Goal: Information Seeking & Learning: Learn about a topic

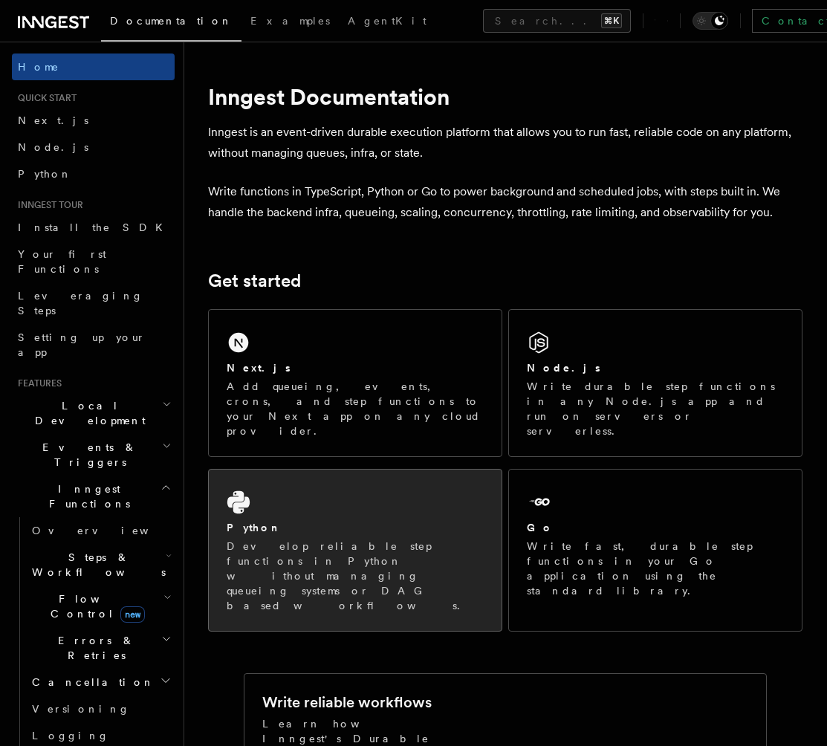
click at [379, 481] on div "Python Develop reliable step functions in Python without managing queueing syst…" at bounding box center [355, 550] width 293 height 161
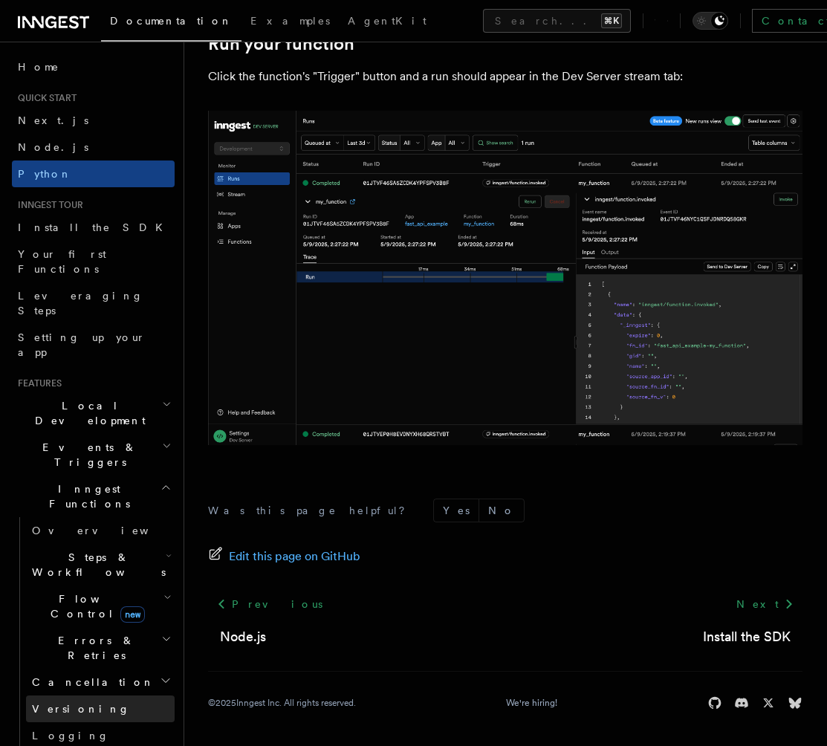
scroll to position [443, 0]
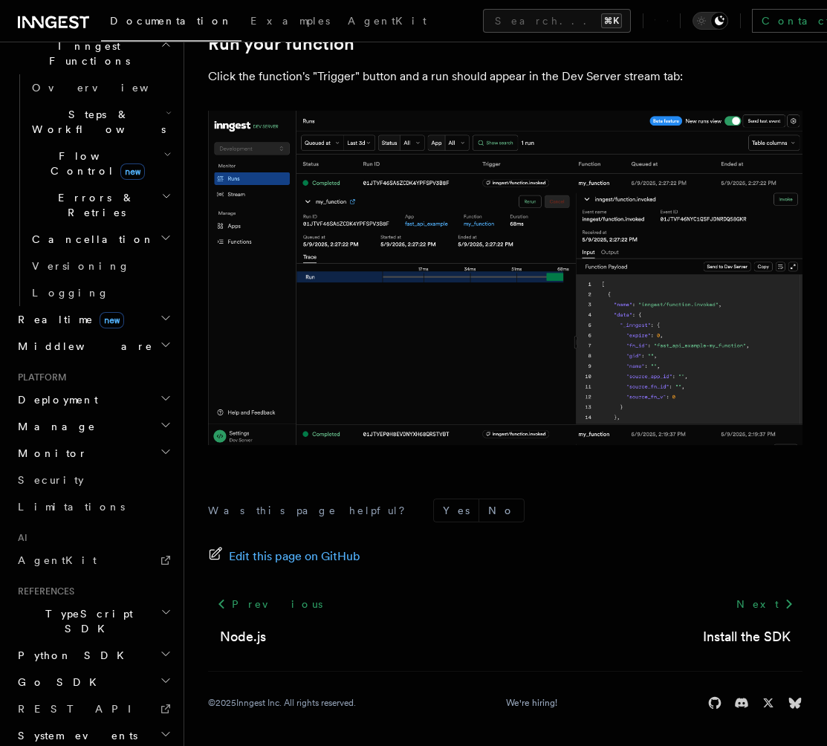
click at [38, 27] on icon at bounding box center [53, 22] width 71 height 18
click at [76, 386] on h2 "Deployment" at bounding box center [93, 399] width 163 height 27
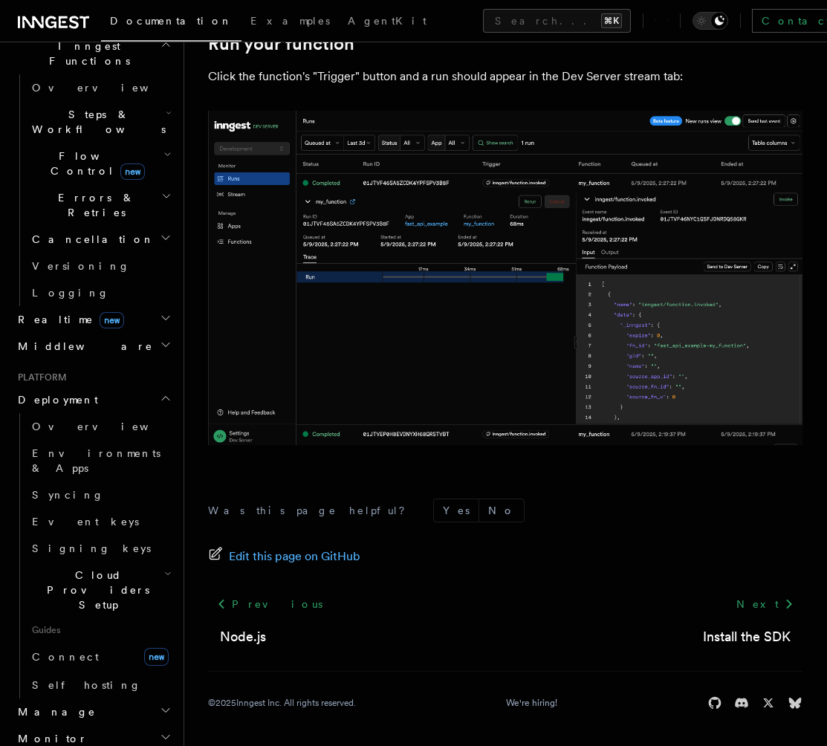
click at [94, 568] on span "Cloud Providers Setup" at bounding box center [95, 590] width 138 height 45
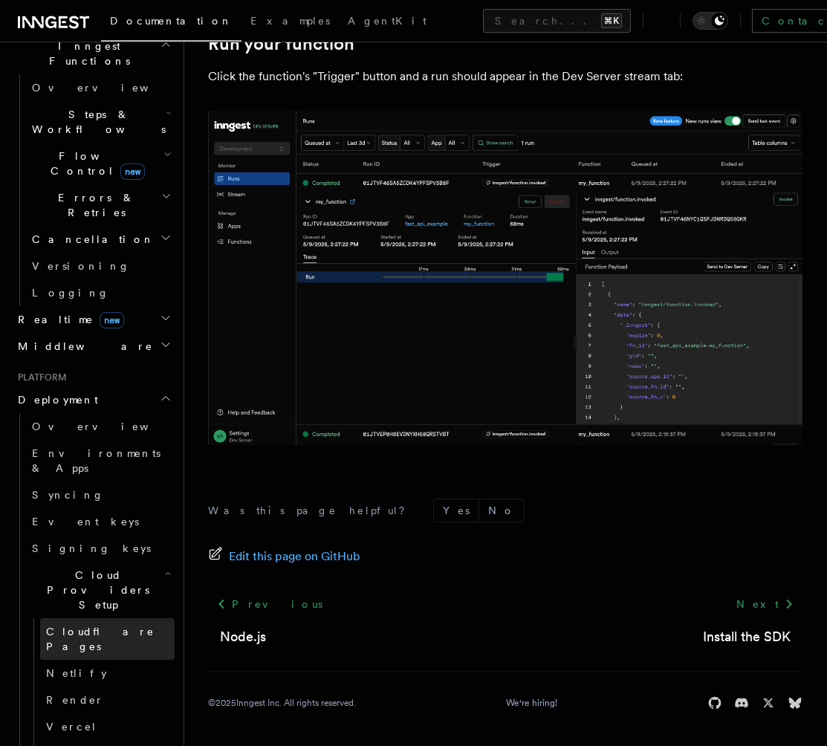
click at [77, 626] on span "Cloudflare Pages" at bounding box center [100, 639] width 108 height 27
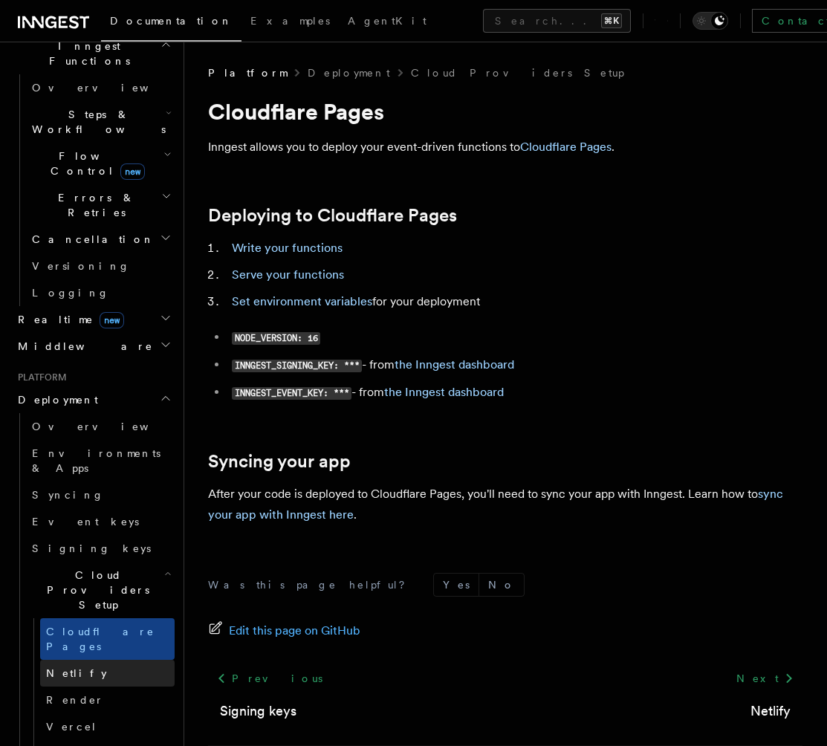
click at [80, 660] on link "Netlify" at bounding box center [107, 673] width 134 height 27
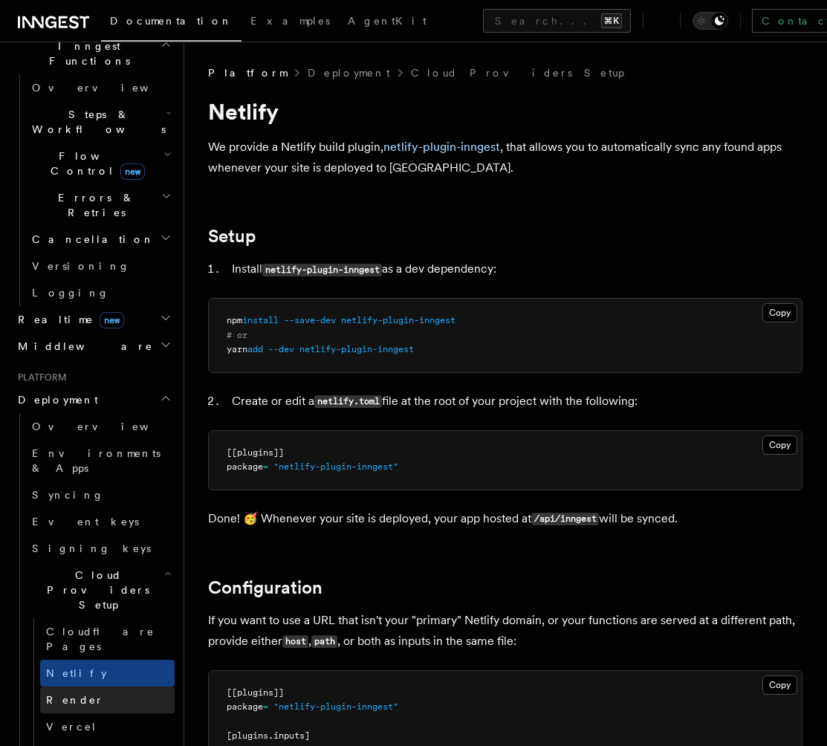
click at [82, 687] on link "Render" at bounding box center [107, 700] width 134 height 27
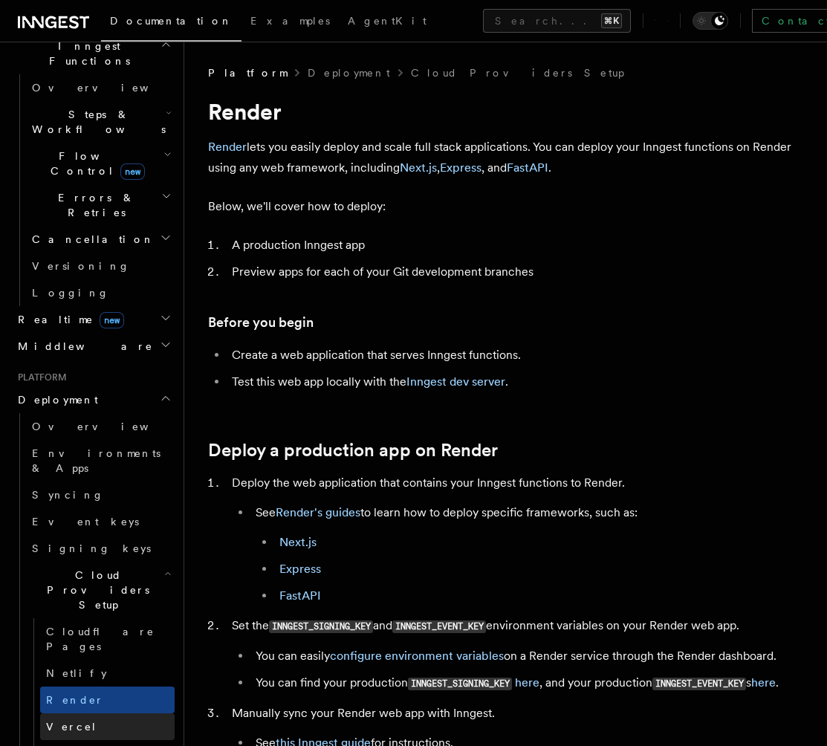
click at [82, 713] on link "Vercel" at bounding box center [107, 726] width 134 height 27
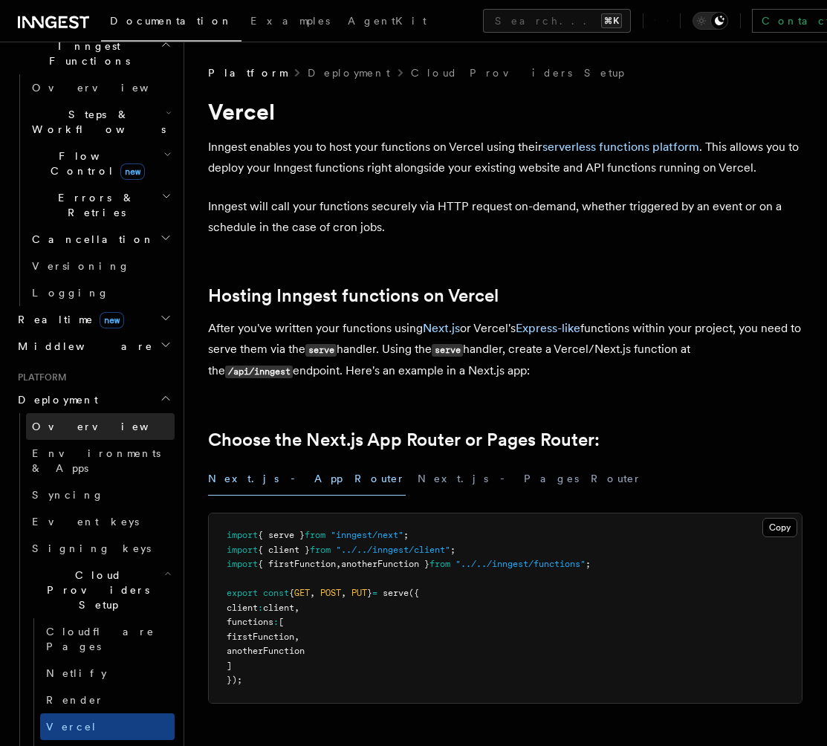
click at [65, 421] on span "Overview" at bounding box center [108, 427] width 153 height 12
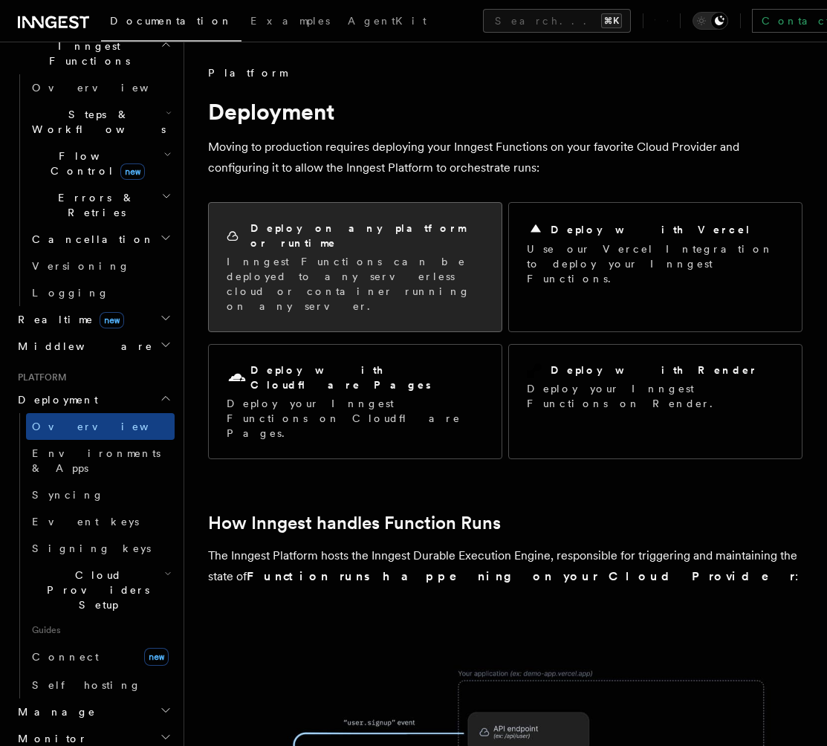
click at [322, 263] on p "Inngest Functions can be deployed to any serverless cloud or container running …" at bounding box center [355, 283] width 257 height 59
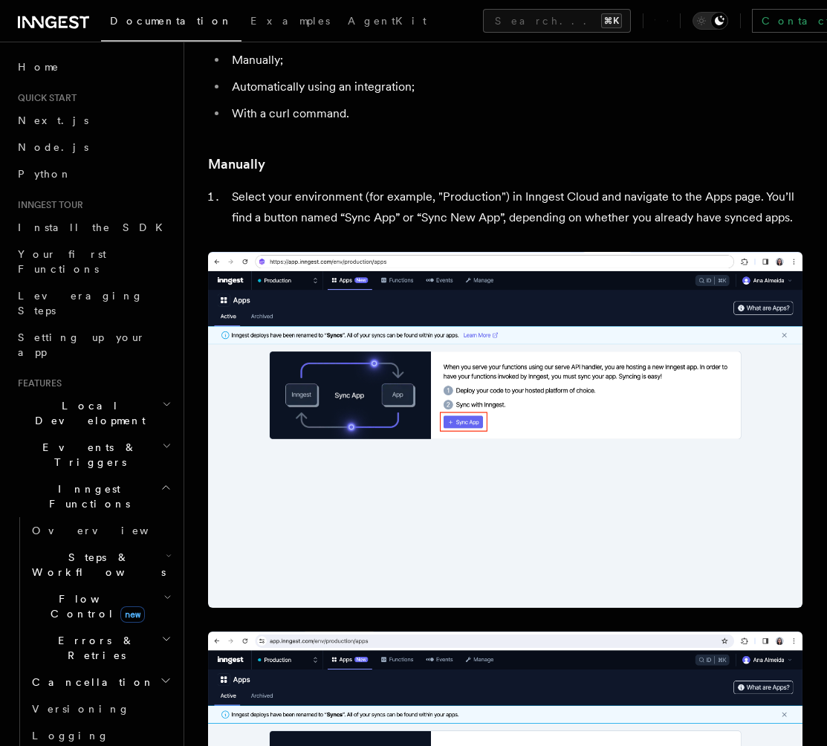
scroll to position [242, 0]
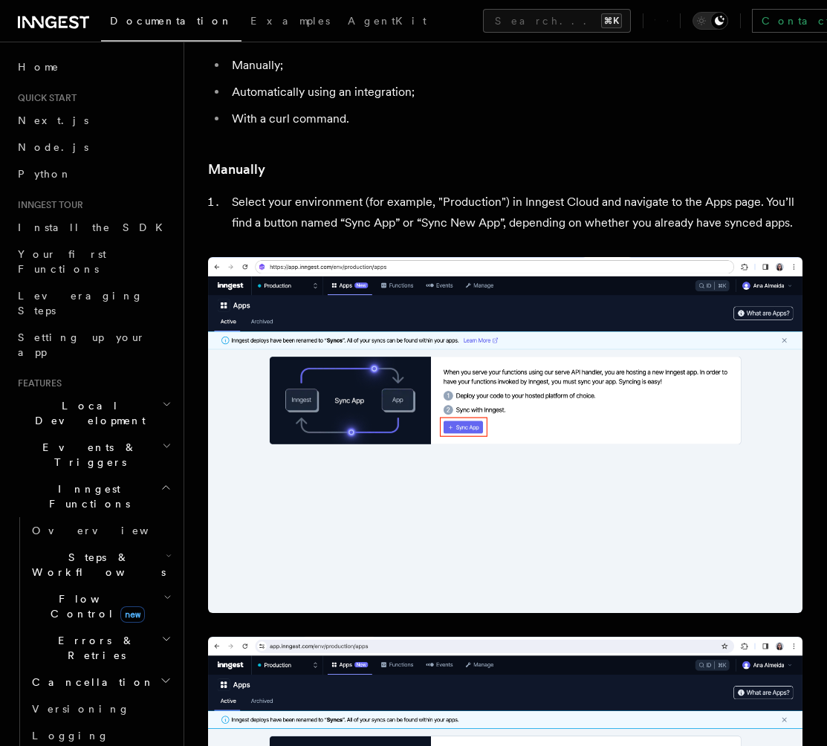
click at [80, 481] on span "Inngest Functions" at bounding box center [86, 496] width 149 height 30
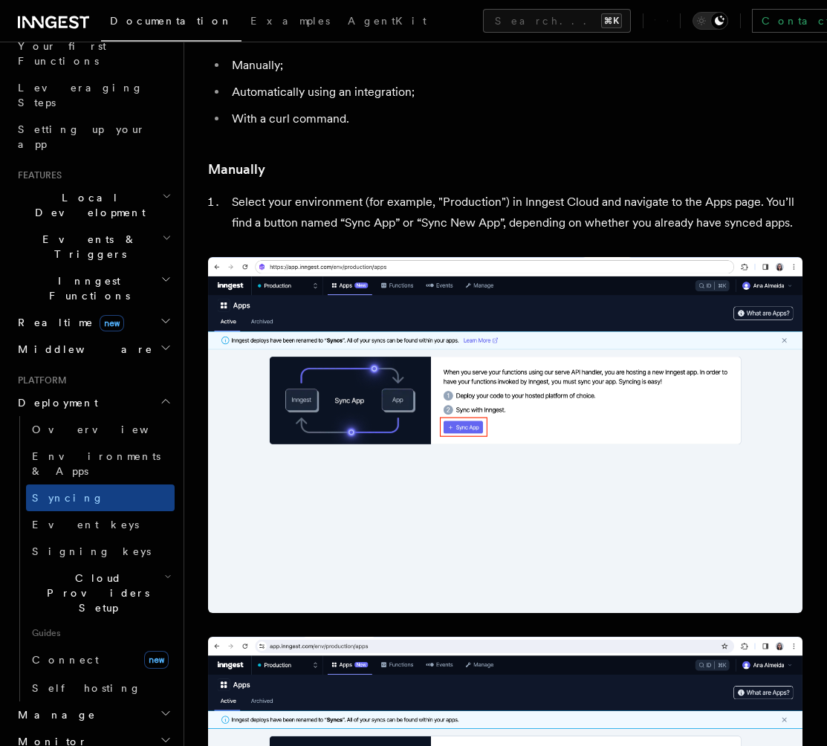
scroll to position [214, 0]
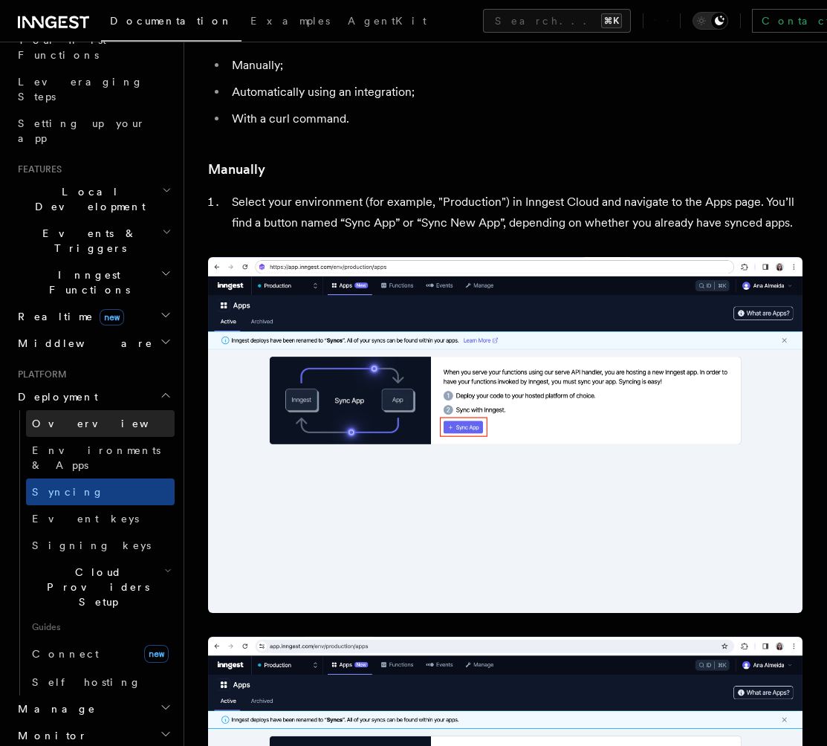
click at [61, 418] on span "Overview" at bounding box center [108, 424] width 153 height 12
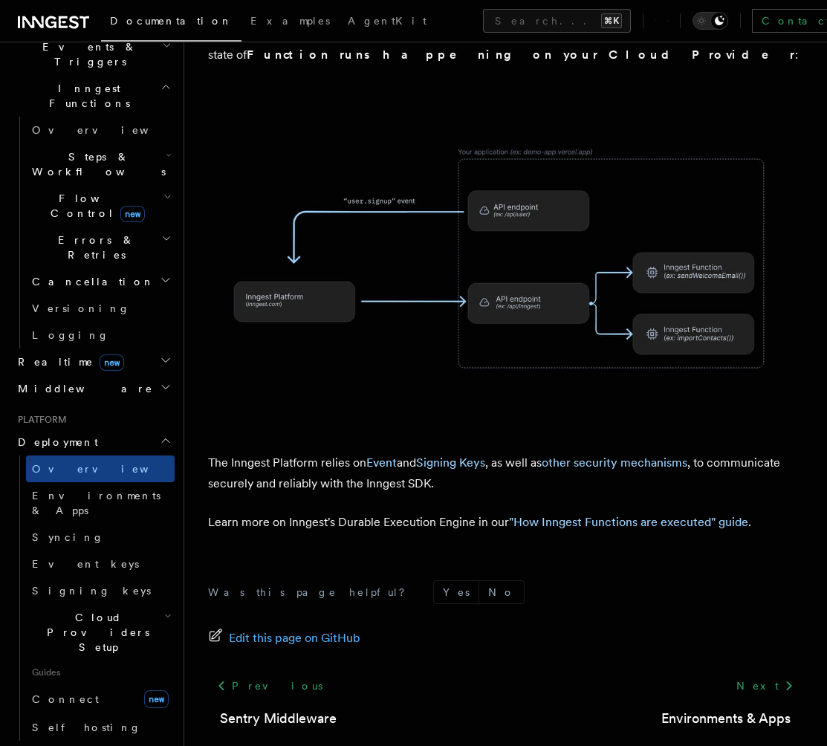
scroll to position [406, 0]
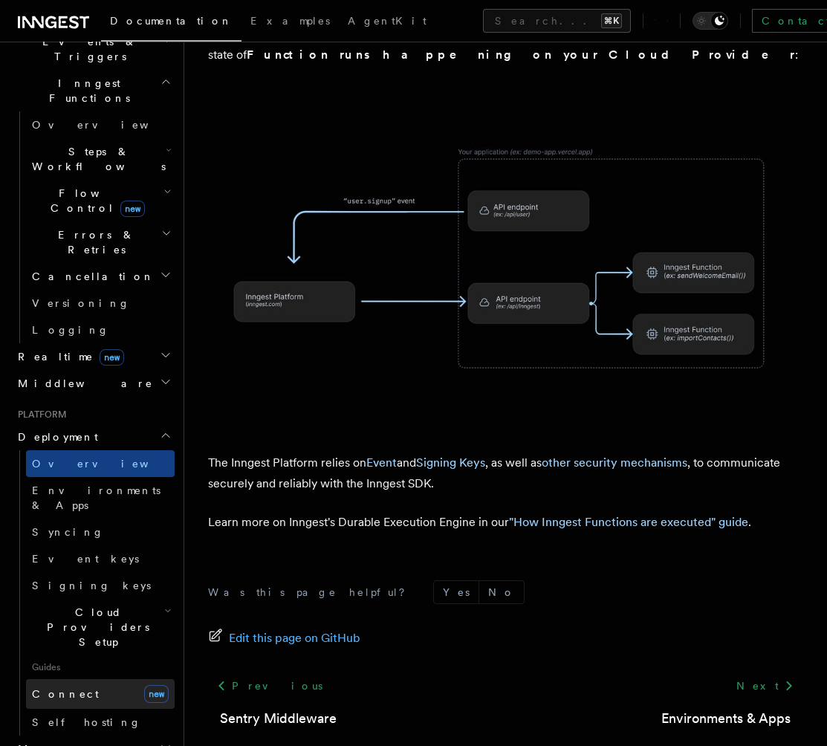
click at [68, 687] on span "Connect" at bounding box center [65, 694] width 67 height 15
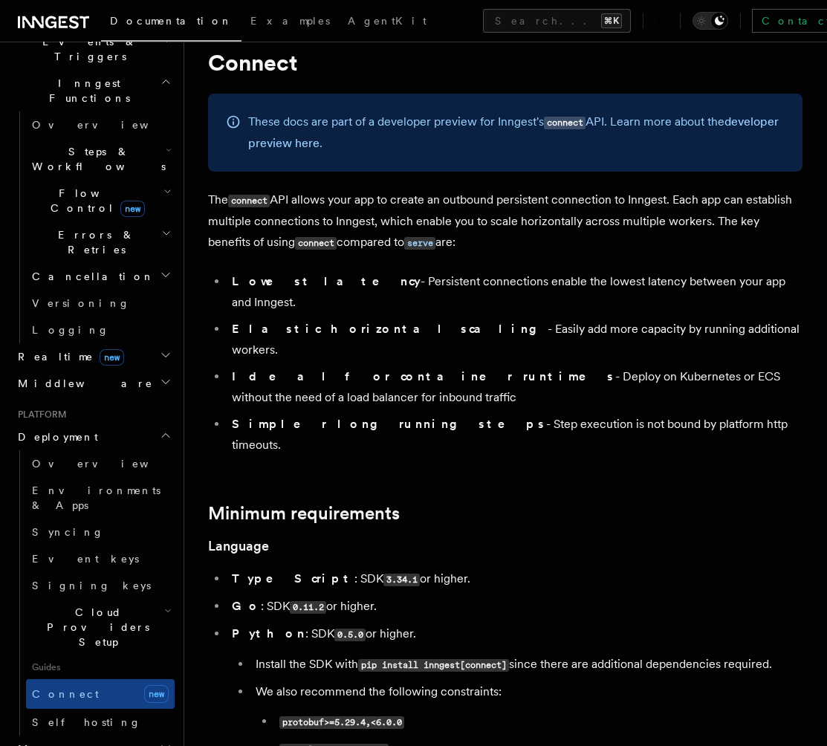
scroll to position [53, 0]
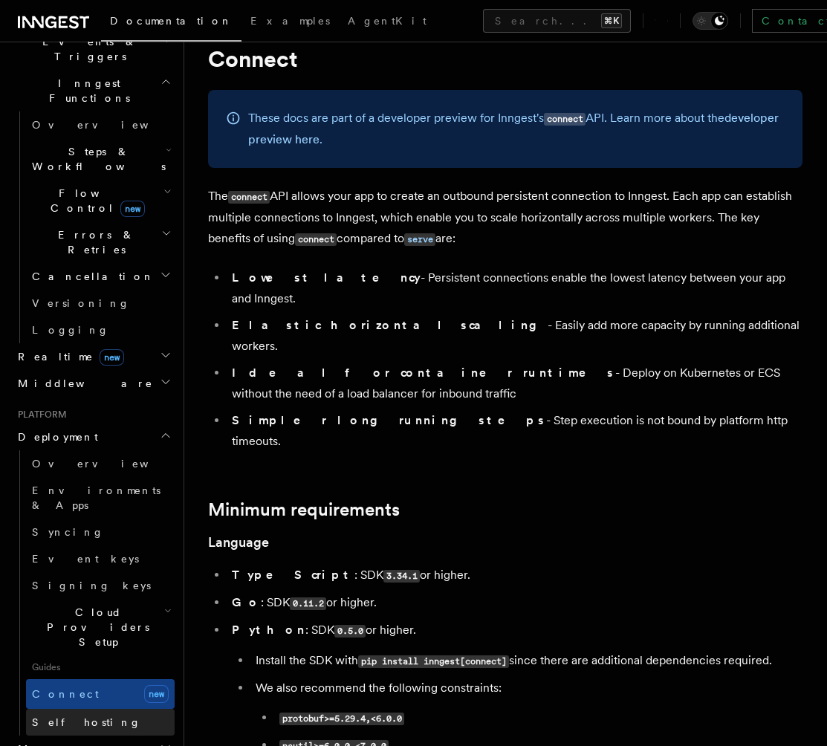
click at [115, 709] on link "Self hosting" at bounding box center [100, 722] width 149 height 27
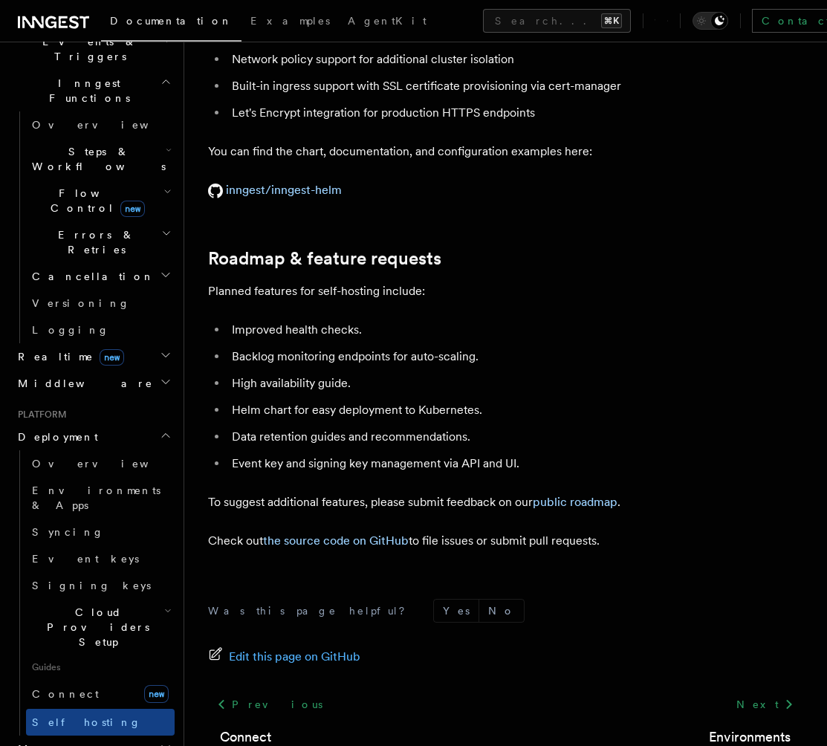
scroll to position [5577, 0]
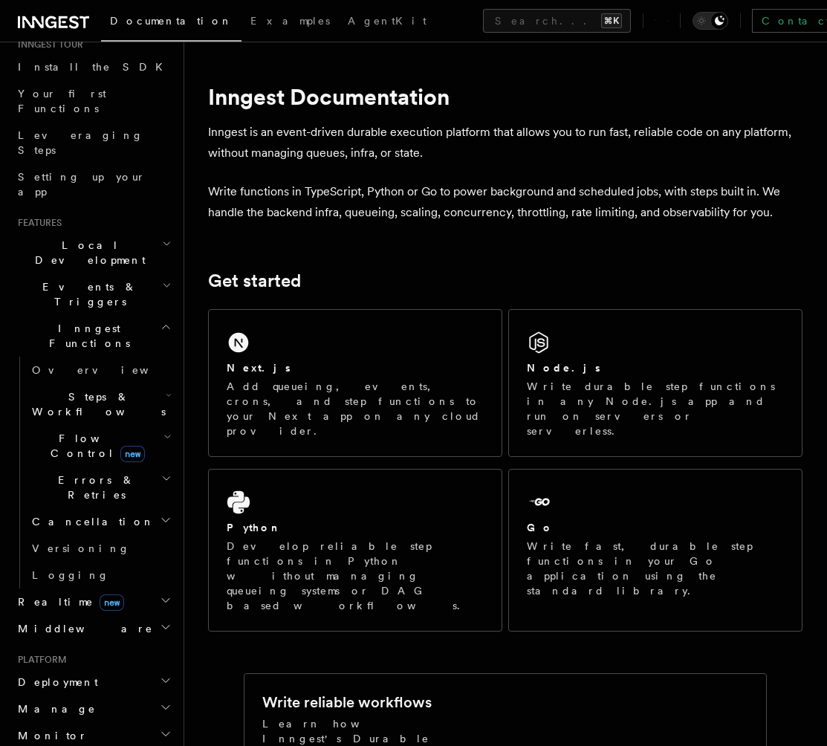
click at [91, 669] on h2 "Deployment" at bounding box center [93, 682] width 163 height 27
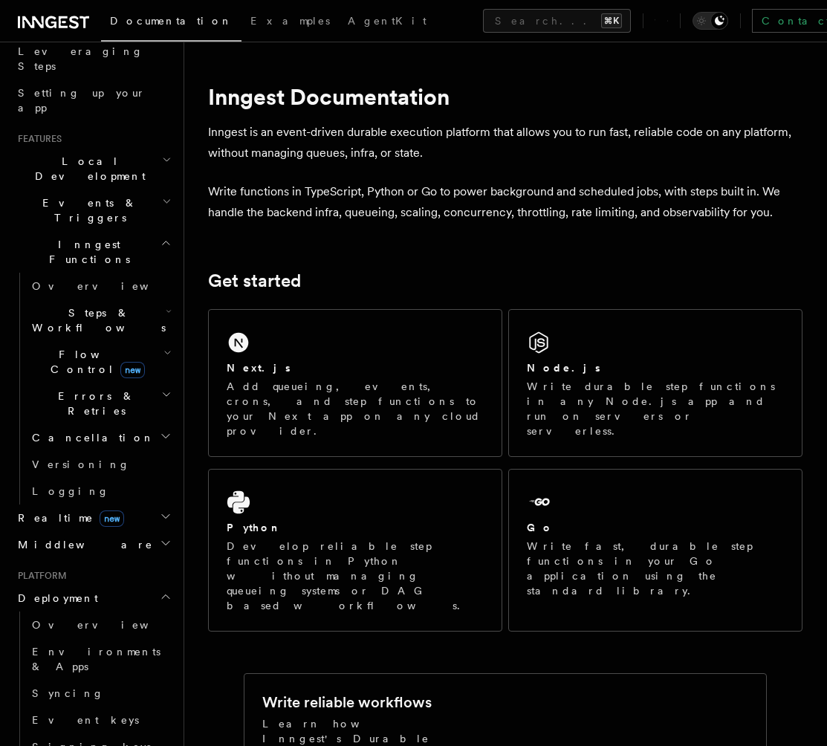
scroll to position [253, 0]
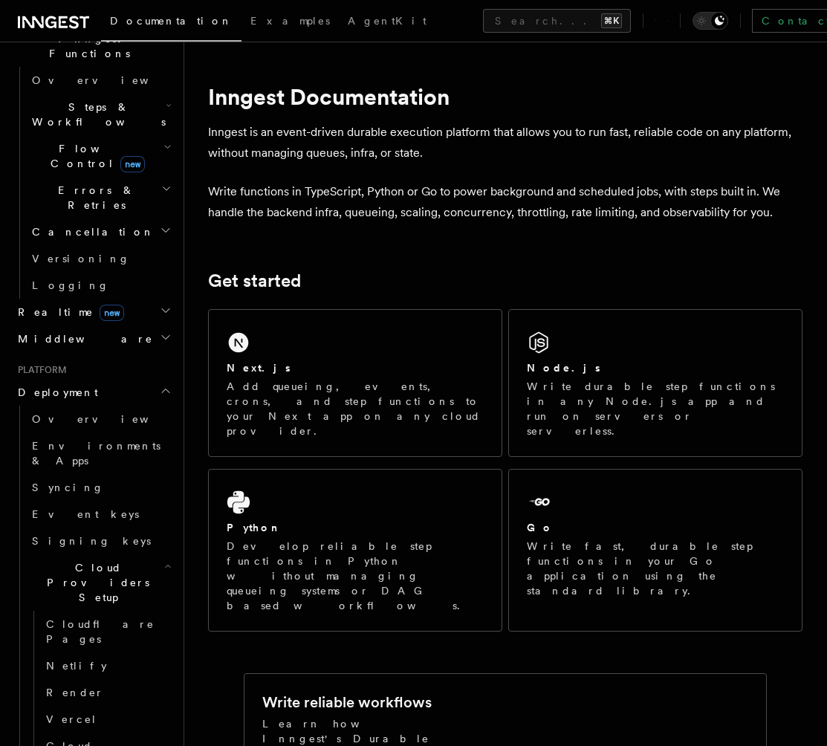
scroll to position [455, 0]
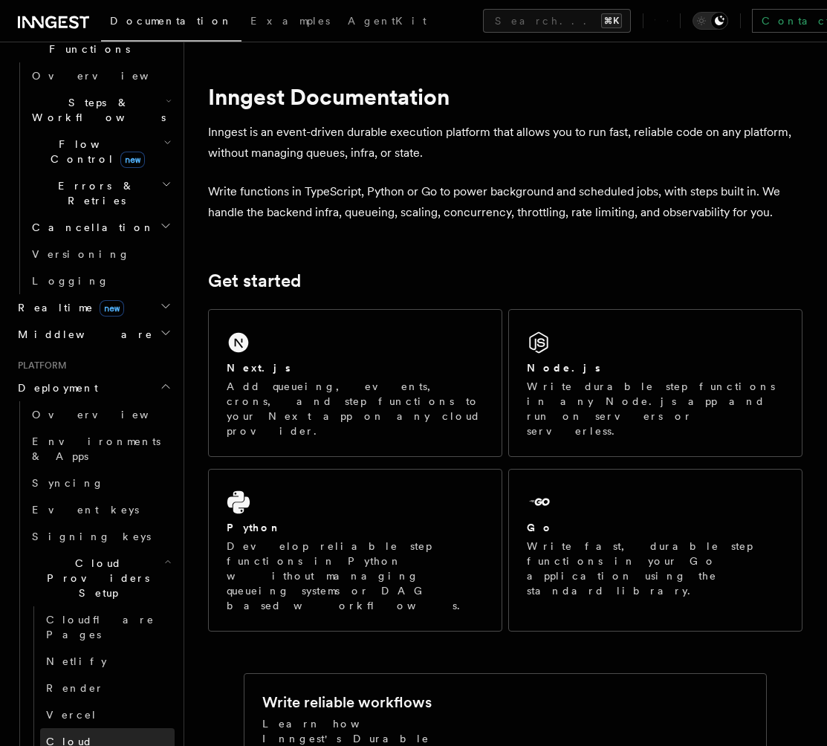
click at [97, 736] on span "Cloud Provider Usage Limits" at bounding box center [106, 757] width 121 height 42
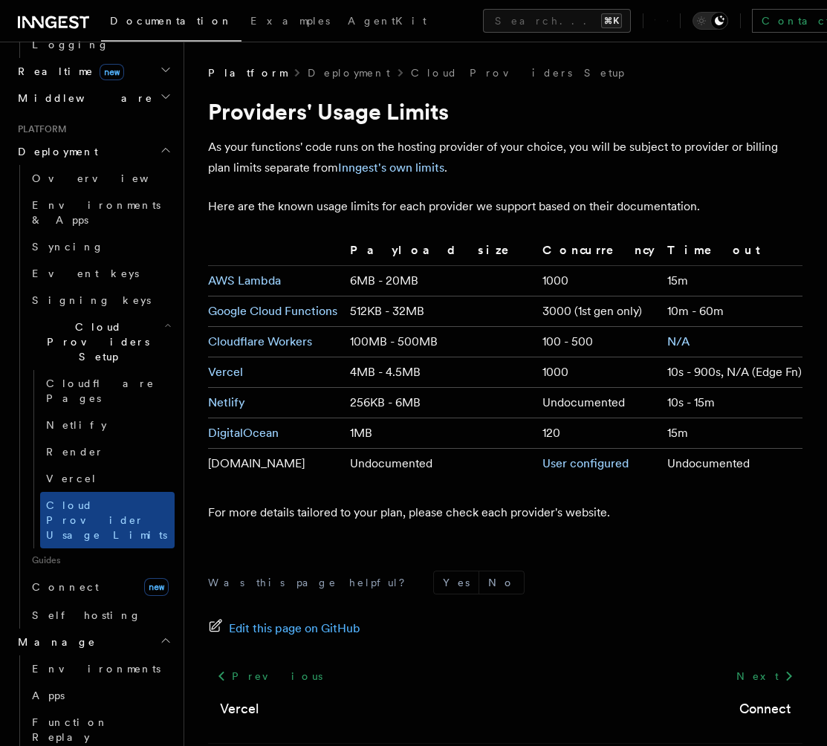
scroll to position [694, 0]
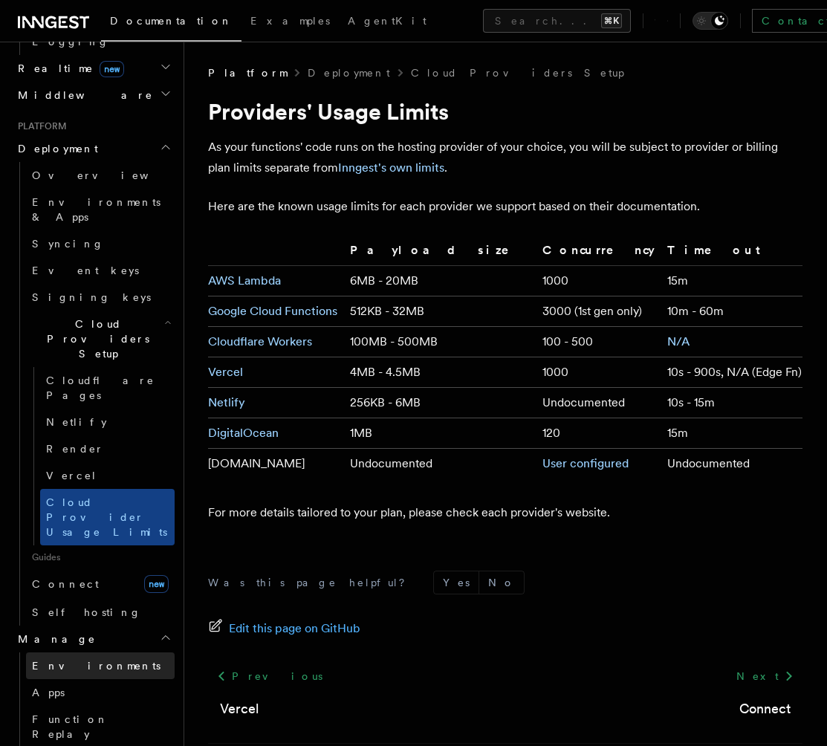
click at [78, 660] on span "Environments" at bounding box center [96, 666] width 129 height 12
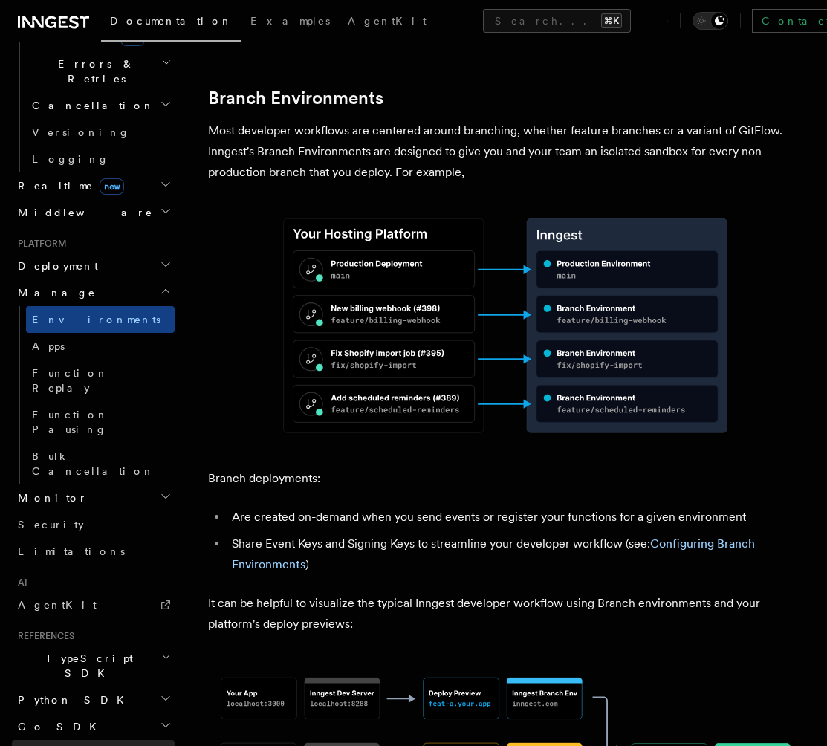
scroll to position [591, 0]
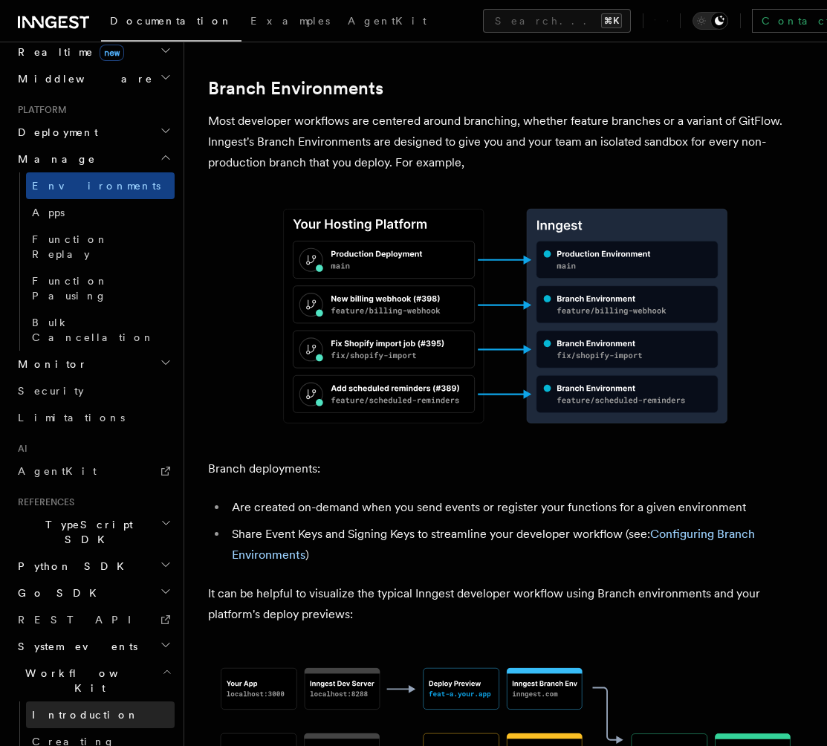
click at [88, 701] on link "Introduction" at bounding box center [100, 714] width 149 height 27
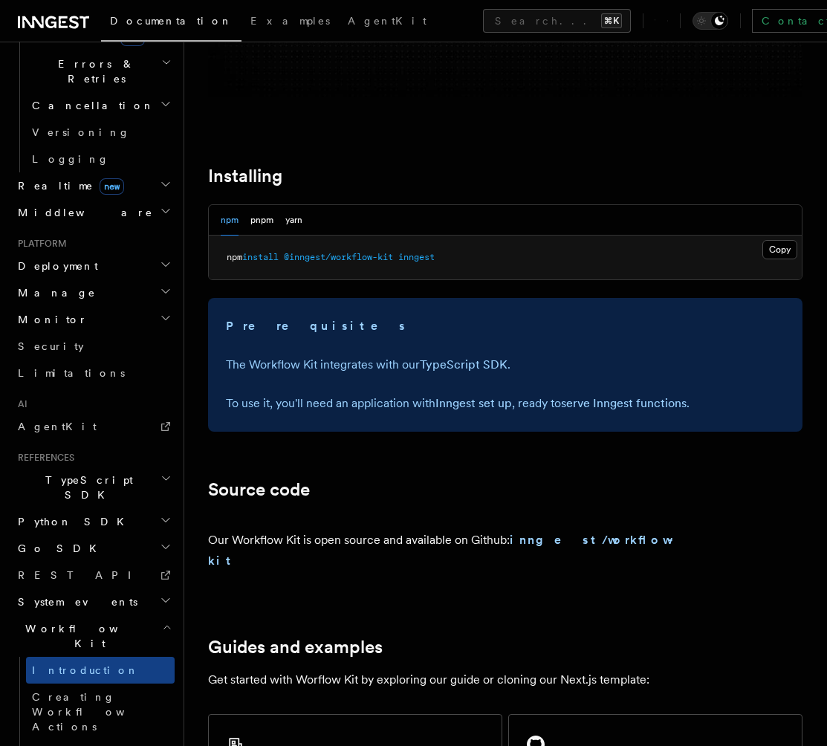
scroll to position [833, 0]
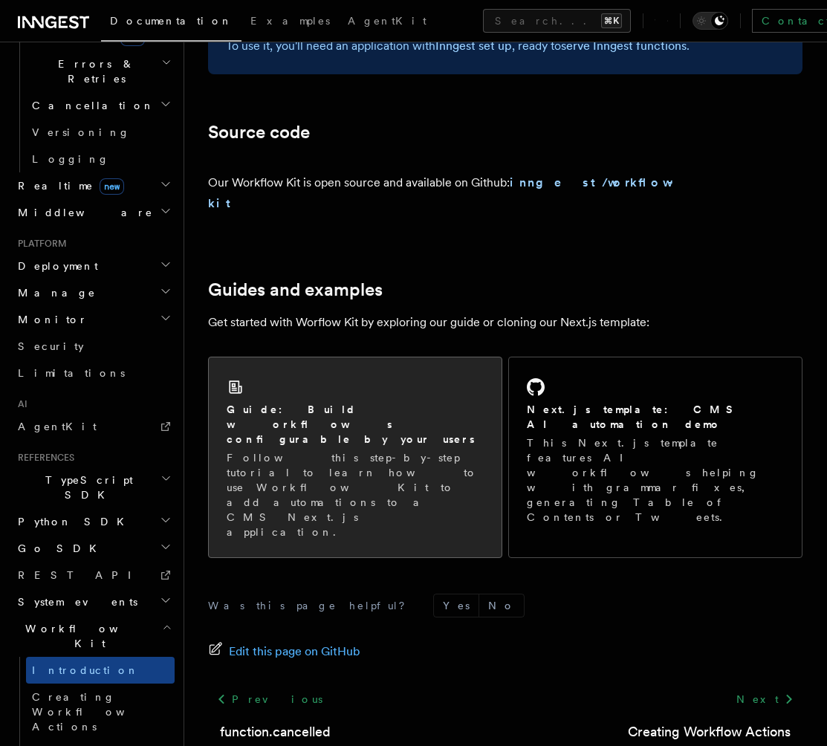
click at [426, 450] on p "Follow this step-by-step tutorial to learn how to use Workflow Kit to add autom…" at bounding box center [355, 494] width 257 height 89
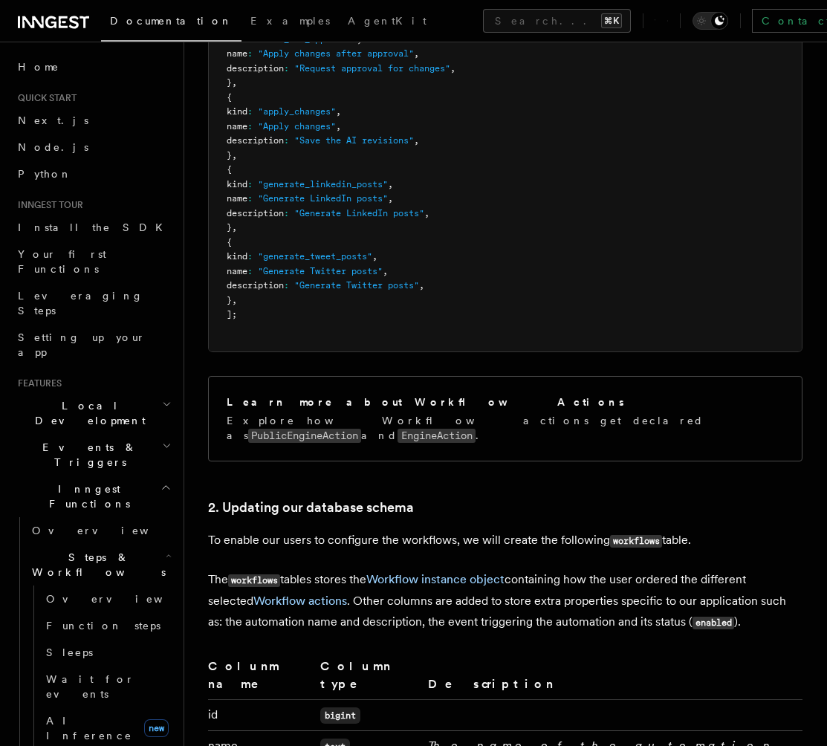
scroll to position [1994, 0]
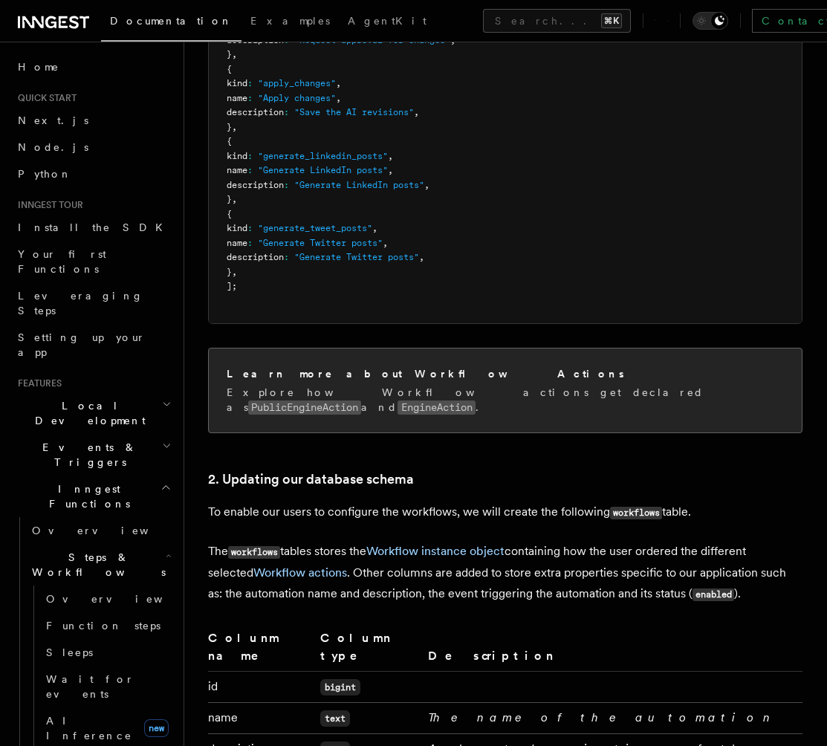
click at [366, 366] on h2 "Learn more about Workflow Actions" at bounding box center [426, 373] width 398 height 15
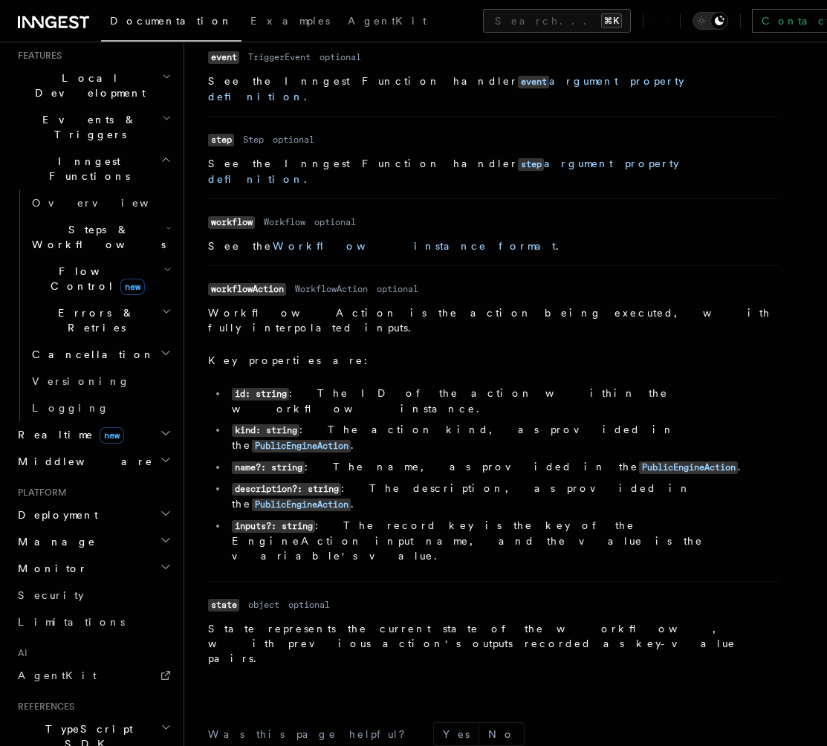
scroll to position [577, 0]
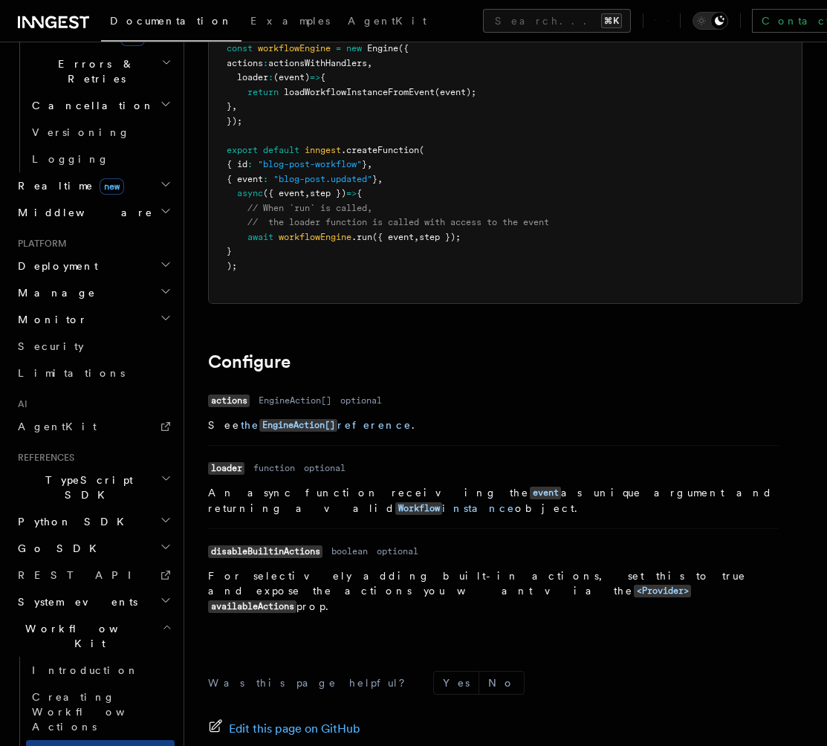
scroll to position [410, 0]
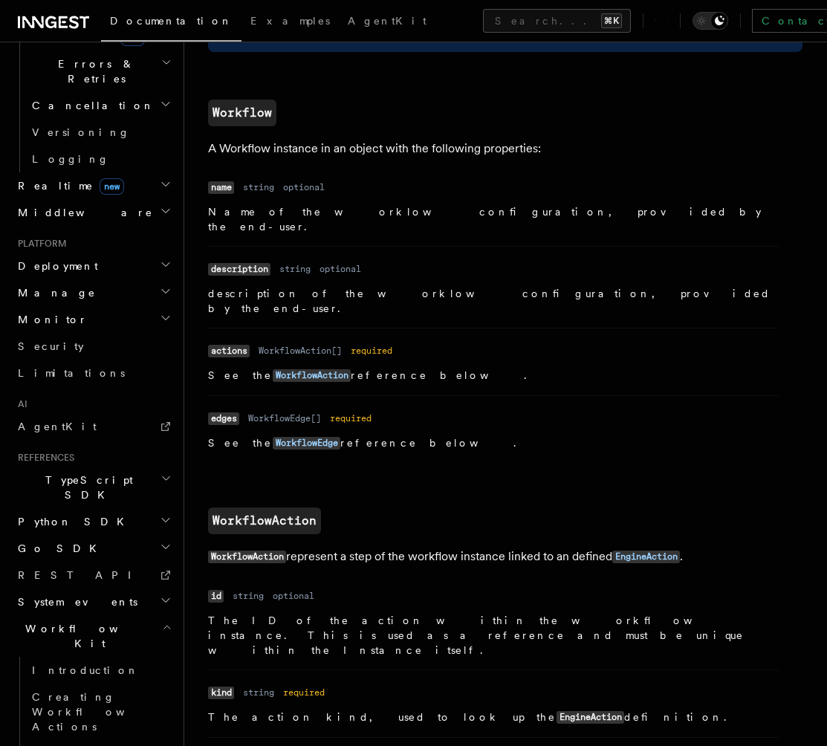
scroll to position [776, 0]
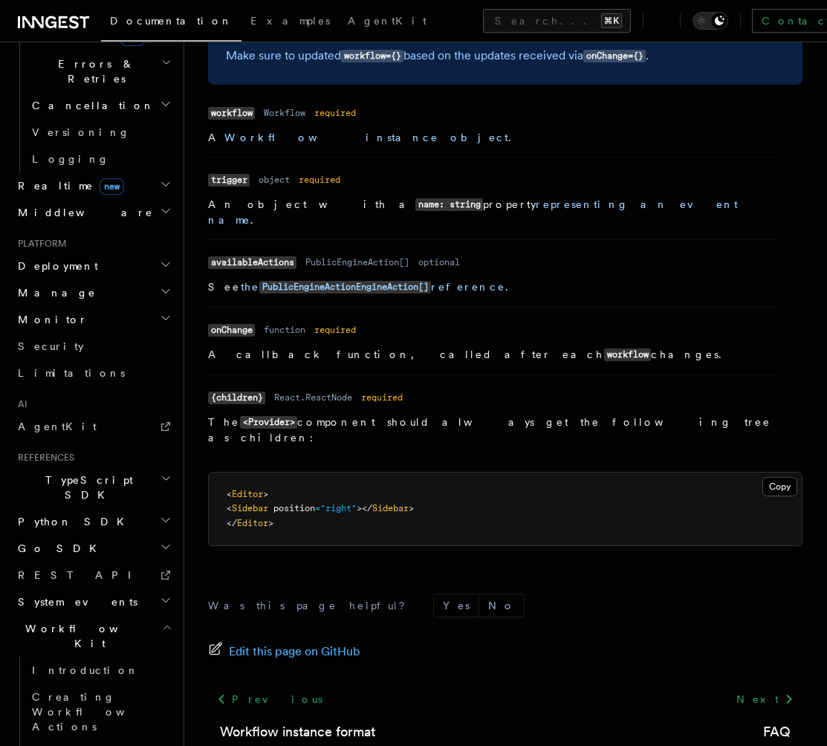
scroll to position [1271, 0]
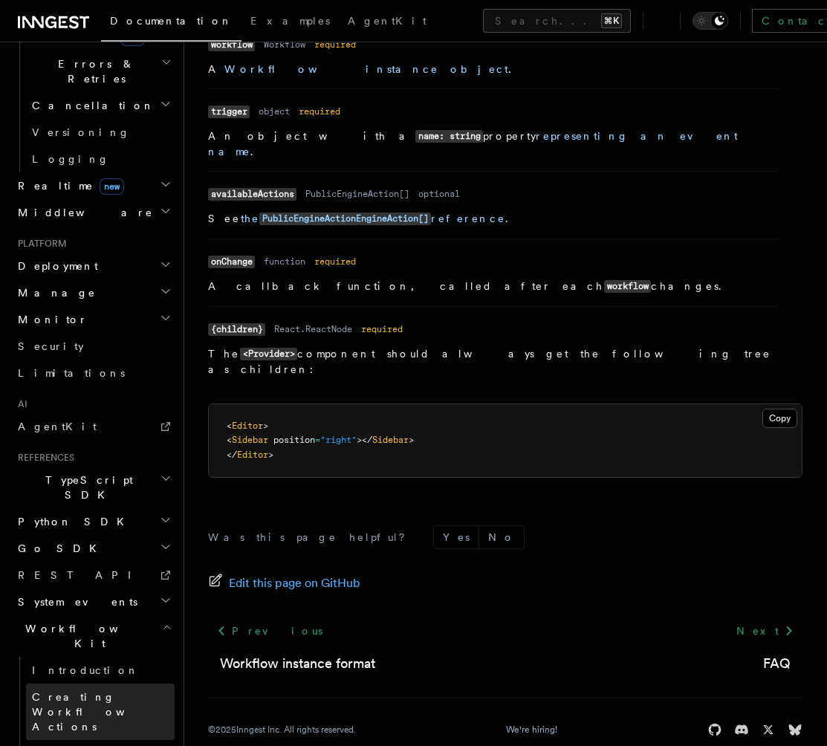
click at [126, 684] on link "Creating Workflow Actions" at bounding box center [100, 712] width 149 height 56
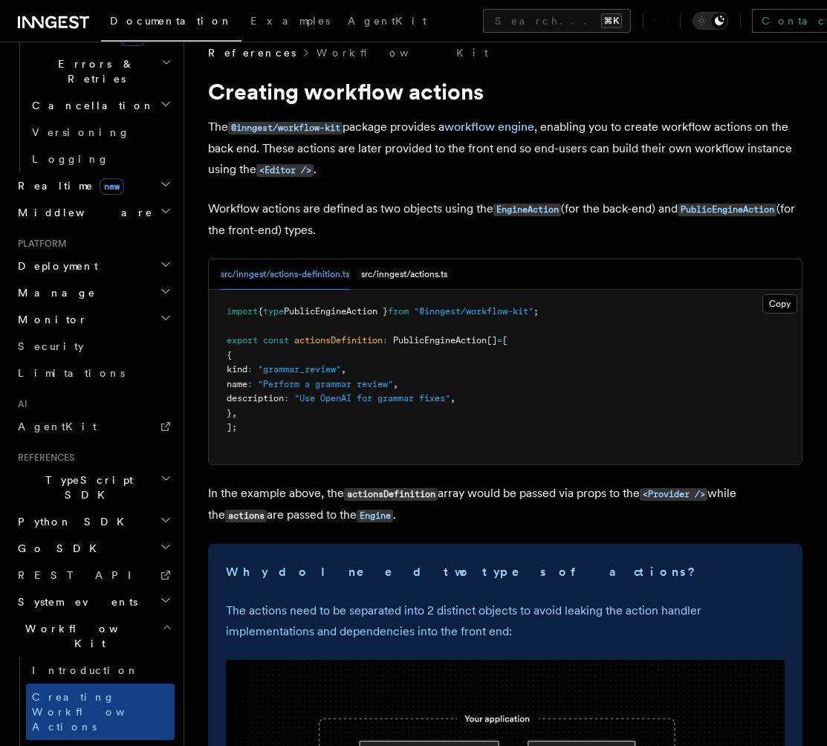
scroll to position [27, 0]
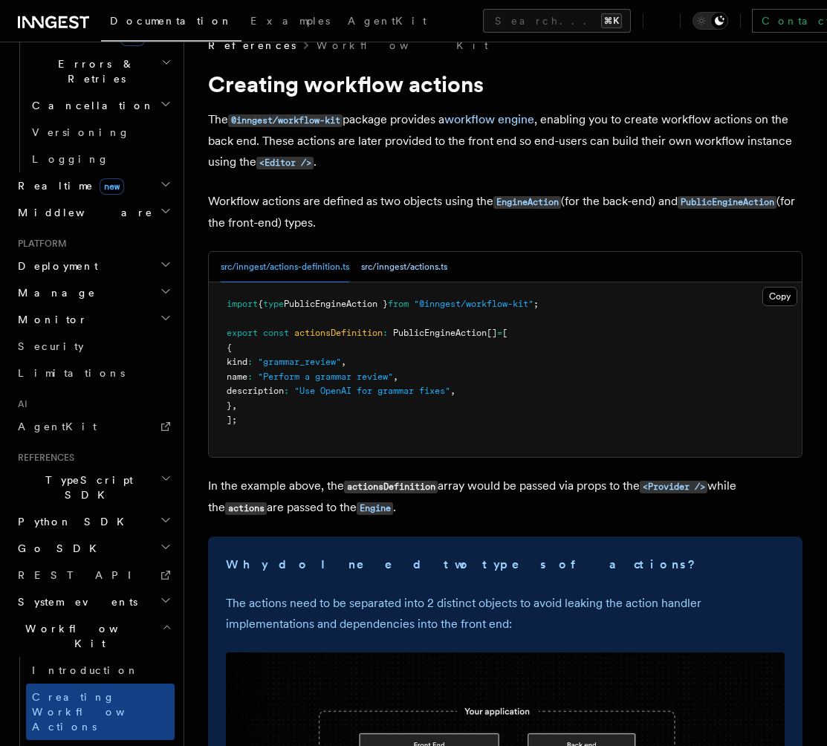
click at [421, 268] on button "src/inngest/actions.ts" at bounding box center [404, 267] width 86 height 30
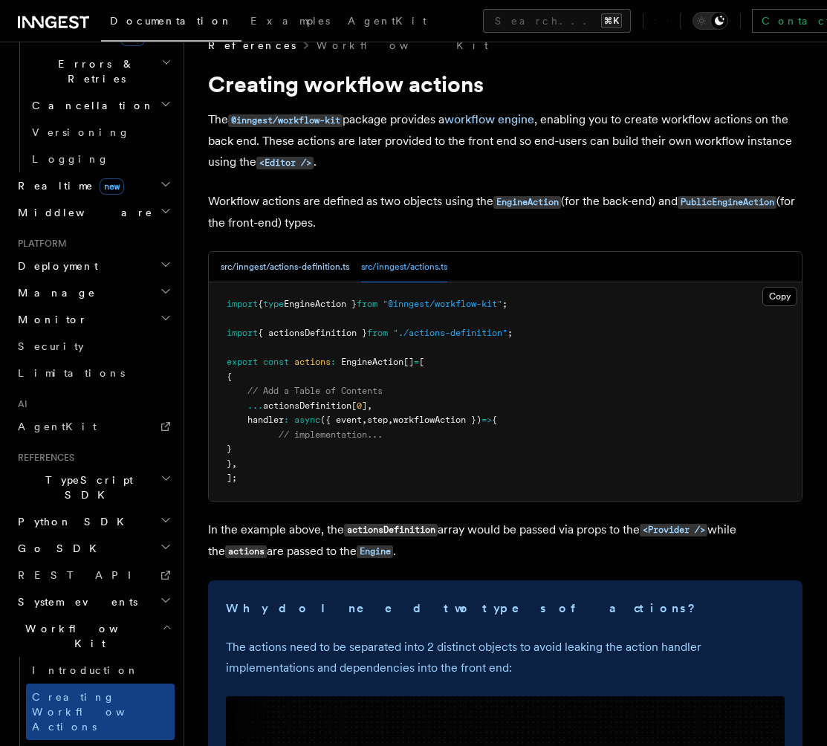
click at [279, 267] on button "src/inngest/actions-definition.ts" at bounding box center [285, 267] width 129 height 30
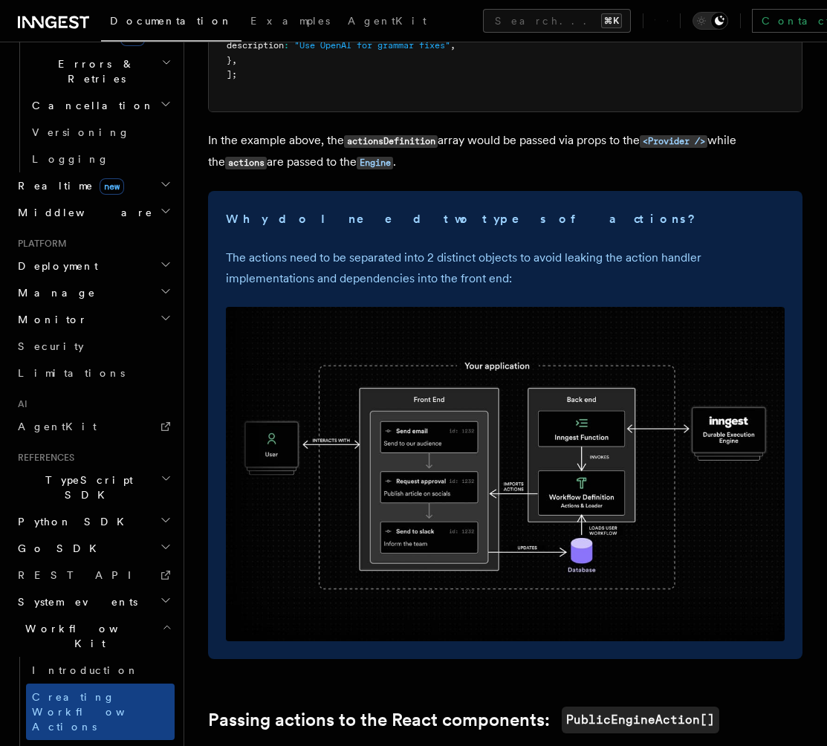
scroll to position [400, 0]
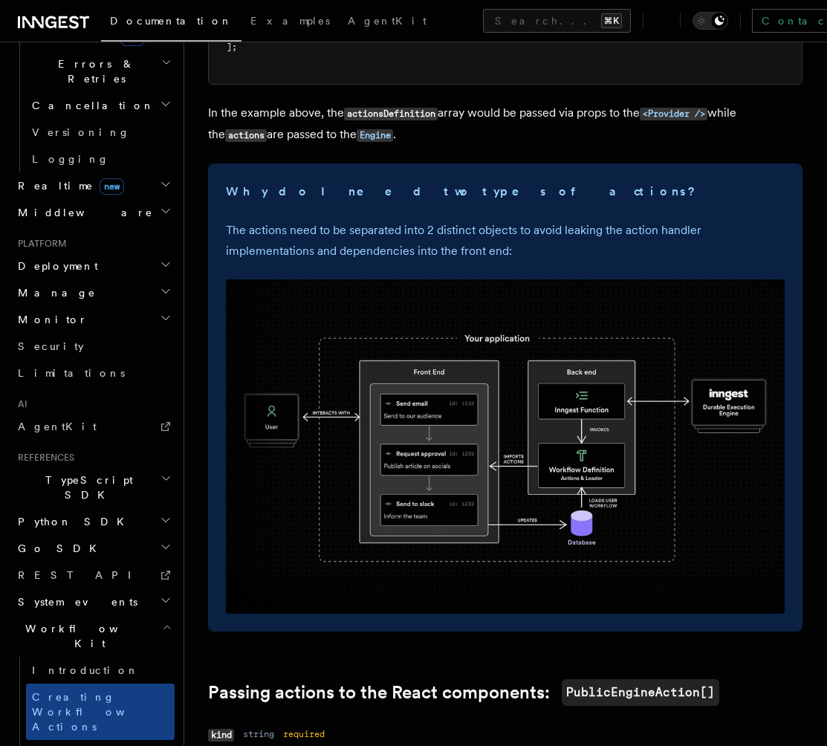
click at [386, 433] on img at bounding box center [505, 446] width 559 height 334
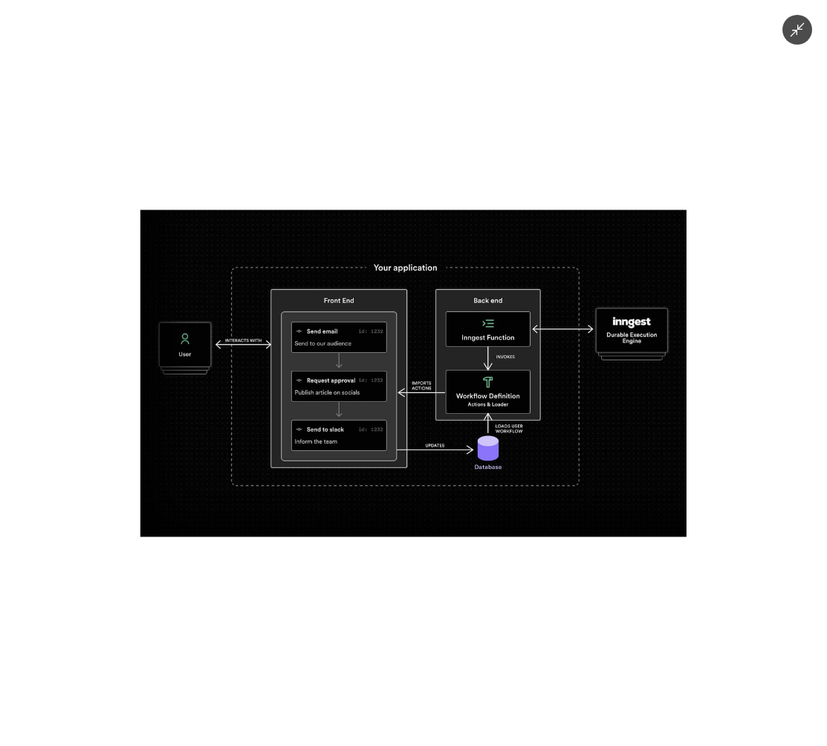
click at [733, 385] on div at bounding box center [413, 373] width 827 height 746
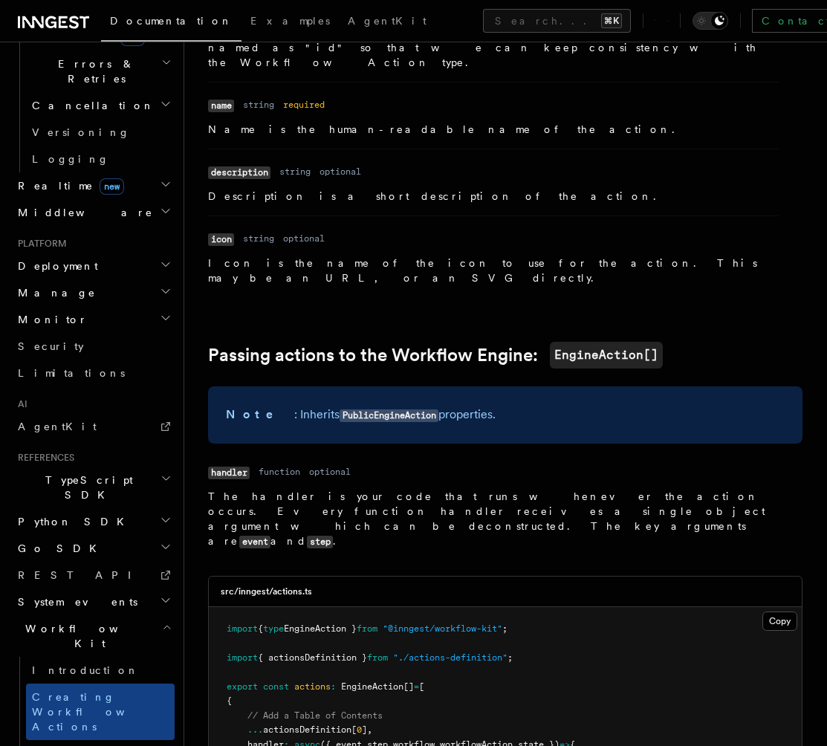
scroll to position [1129, 0]
